Goal: Navigation & Orientation: Find specific page/section

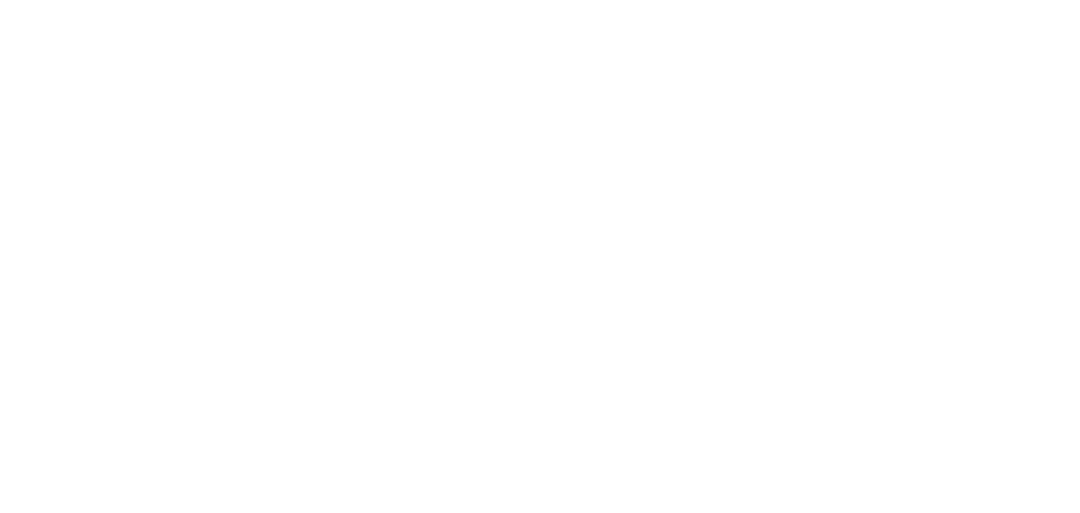
select select "*"
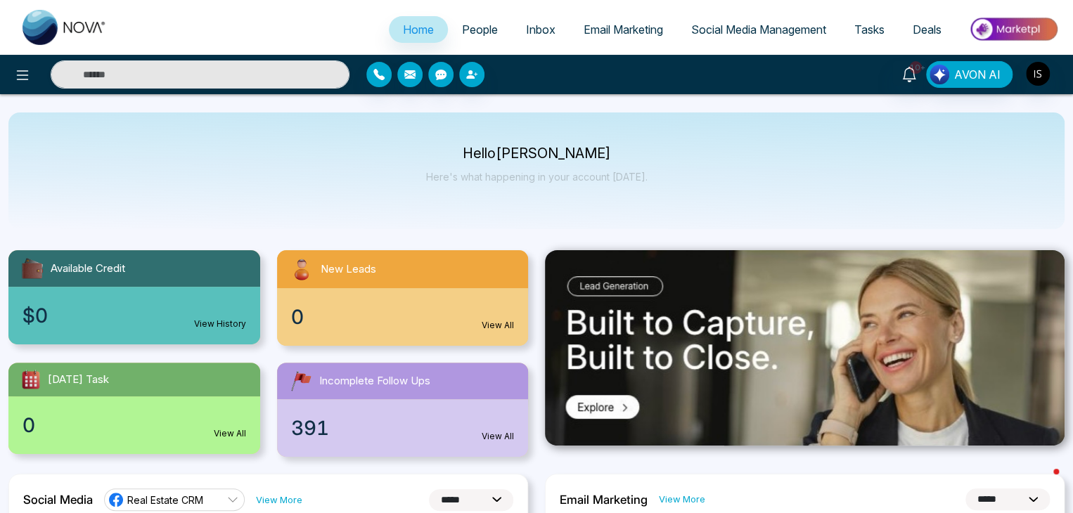
click at [527, 32] on span "Inbox" at bounding box center [541, 30] width 30 height 14
